Goal: Communication & Community: Ask a question

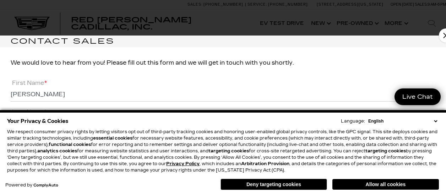
click at [379, 186] on button "Allow all cookies" at bounding box center [385, 184] width 107 height 11
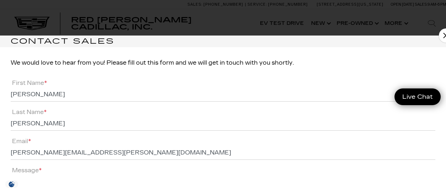
click at [134, 137] on li "Email * [PERSON_NAME][EMAIL_ADDRESS][PERSON_NAME][DOMAIN_NAME]" at bounding box center [223, 147] width 425 height 23
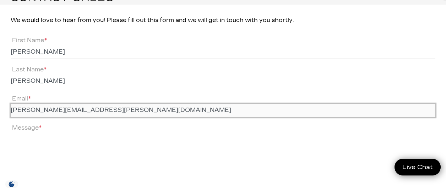
click at [62, 110] on input "[PERSON_NAME][EMAIL_ADDRESS][PERSON_NAME][DOMAIN_NAME]" at bounding box center [223, 110] width 425 height 13
type input "[PERSON_NAME][EMAIL_ADDRESS][PERSON_NAME][DOMAIN_NAME]"
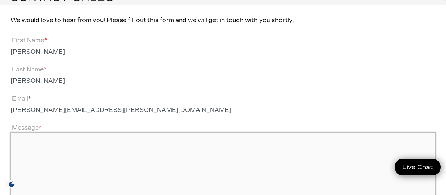
click at [57, 143] on textarea "Message *" at bounding box center [223, 167] width 425 height 69
paste textarea "Hi, Looking for a '25 or '26 Escalade that matches this build. [URL][DOMAIN_NAM…"
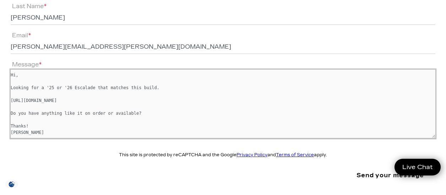
scroll to position [140, 0]
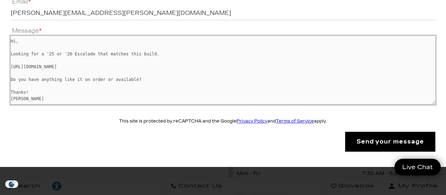
type textarea "Hi, Looking for a '25 or '26 Escalade that matches this build. [URL][DOMAIN_NAM…"
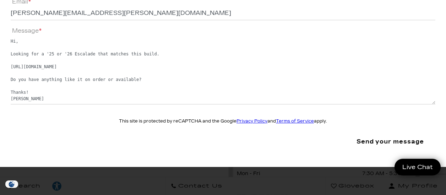
drag, startPoint x: 368, startPoint y: 145, endPoint x: 295, endPoint y: 3, distance: 159.8
click at [368, 145] on input "Send your message" at bounding box center [390, 142] width 90 height 20
